Goal: Transaction & Acquisition: Purchase product/service

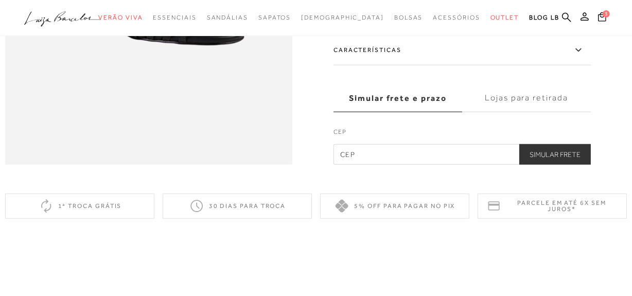
scroll to position [701, 0]
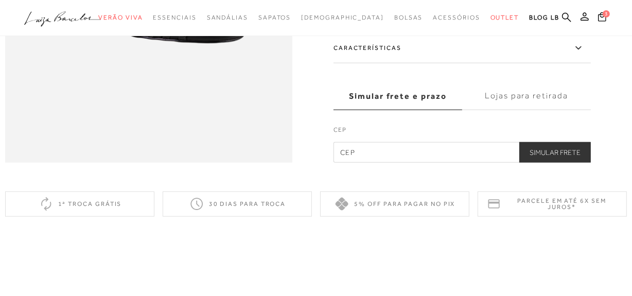
click at [364, 63] on label "Características" at bounding box center [461, 48] width 257 height 30
click at [0, 0] on input "Características" at bounding box center [0, 0] width 0 height 0
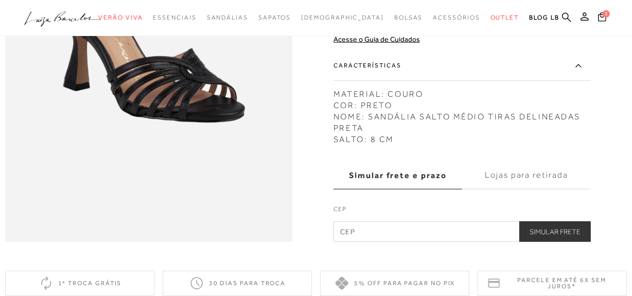
scroll to position [607, 0]
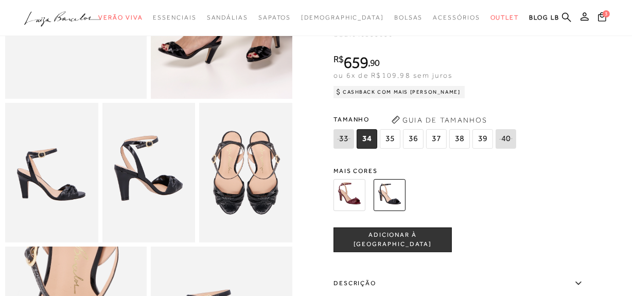
scroll to position [374, 0]
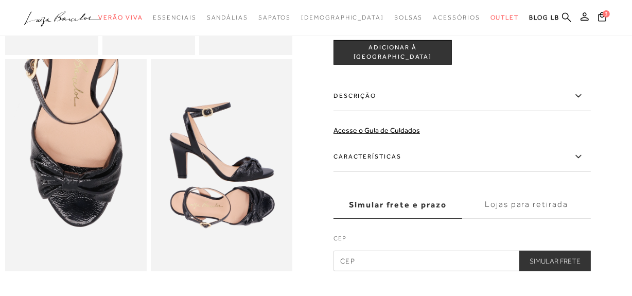
click at [370, 172] on label "Características" at bounding box center [461, 157] width 257 height 30
click at [0, 0] on input "Características" at bounding box center [0, 0] width 0 height 0
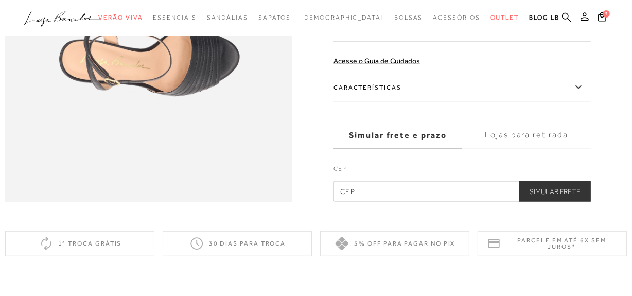
scroll to position [607, 0]
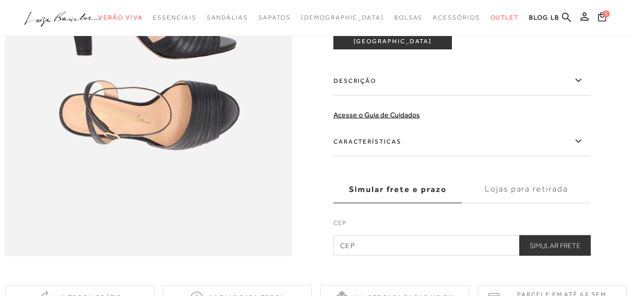
click at [370, 96] on label "Descrição" at bounding box center [461, 81] width 257 height 30
click at [0, 0] on input "Descrição" at bounding box center [0, 0] width 0 height 0
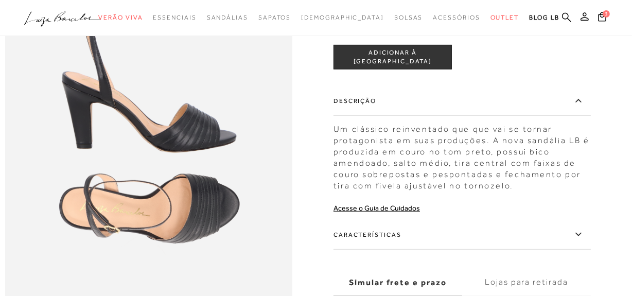
scroll to position [514, 0]
click at [346, 116] on label "Descrição" at bounding box center [461, 101] width 257 height 30
click at [0, 0] on input "Descrição" at bounding box center [0, 0] width 0 height 0
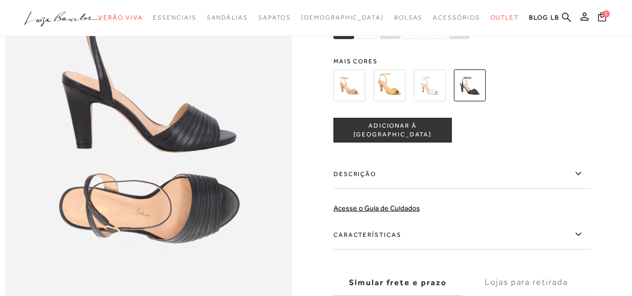
click at [352, 189] on label "Descrição" at bounding box center [461, 174] width 257 height 30
click at [0, 0] on input "Descrição" at bounding box center [0, 0] width 0 height 0
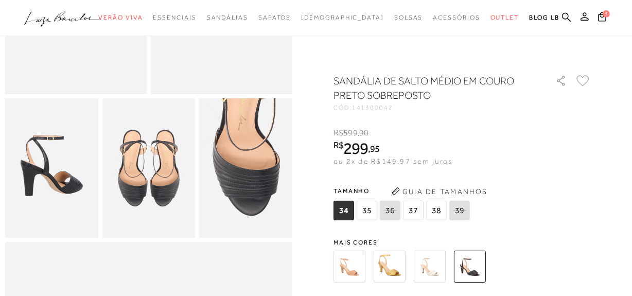
scroll to position [187, 0]
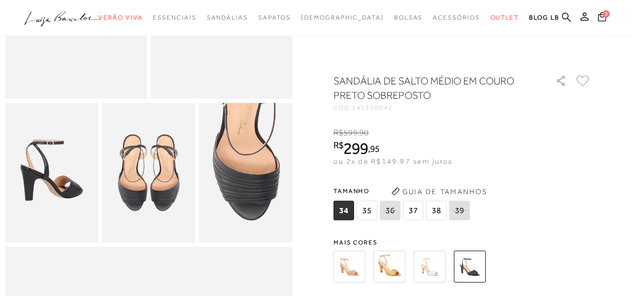
click at [433, 269] on img at bounding box center [430, 267] width 32 height 32
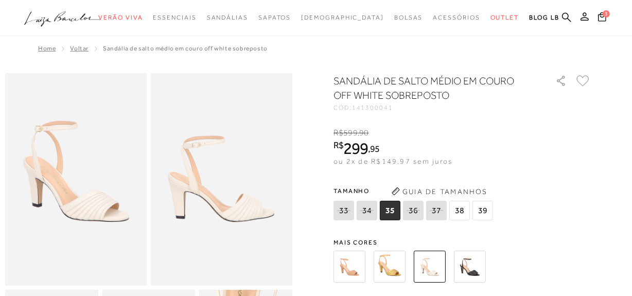
click at [354, 262] on img at bounding box center [349, 267] width 32 height 32
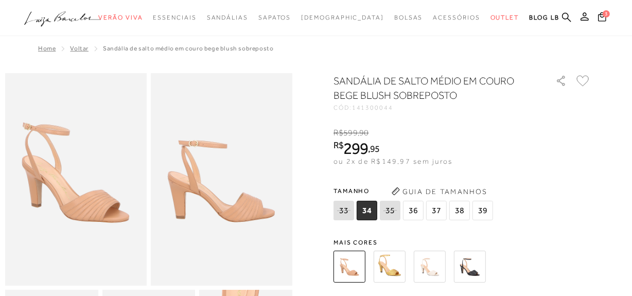
click at [416, 207] on span "36" at bounding box center [413, 211] width 21 height 20
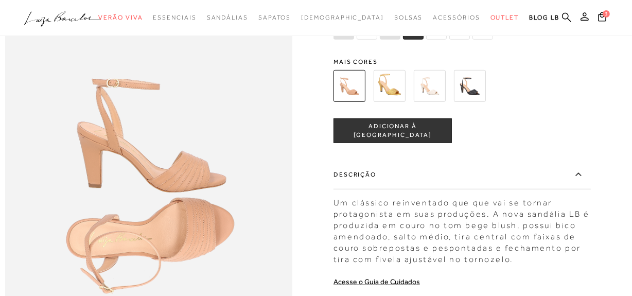
scroll to position [468, 0]
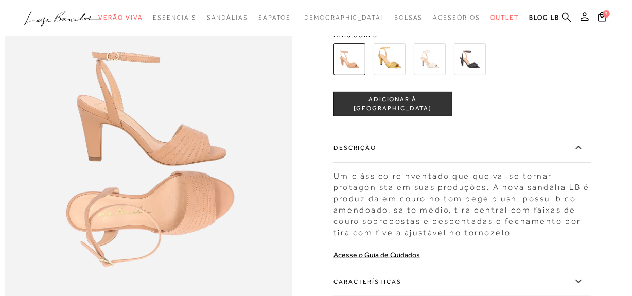
click at [402, 113] on span "ADICIONAR À [GEOGRAPHIC_DATA]" at bounding box center [392, 104] width 117 height 18
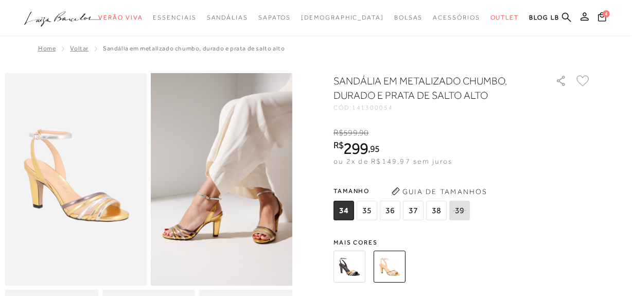
click at [360, 269] on img at bounding box center [349, 267] width 32 height 32
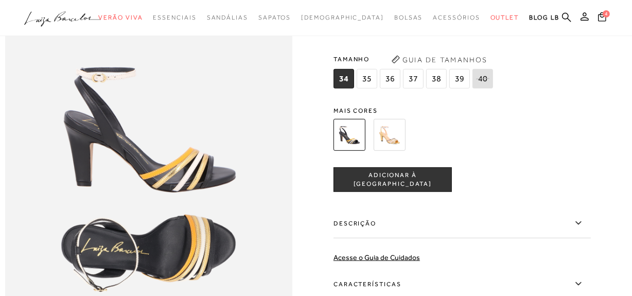
scroll to position [468, 0]
